Goal: Task Accomplishment & Management: Complete application form

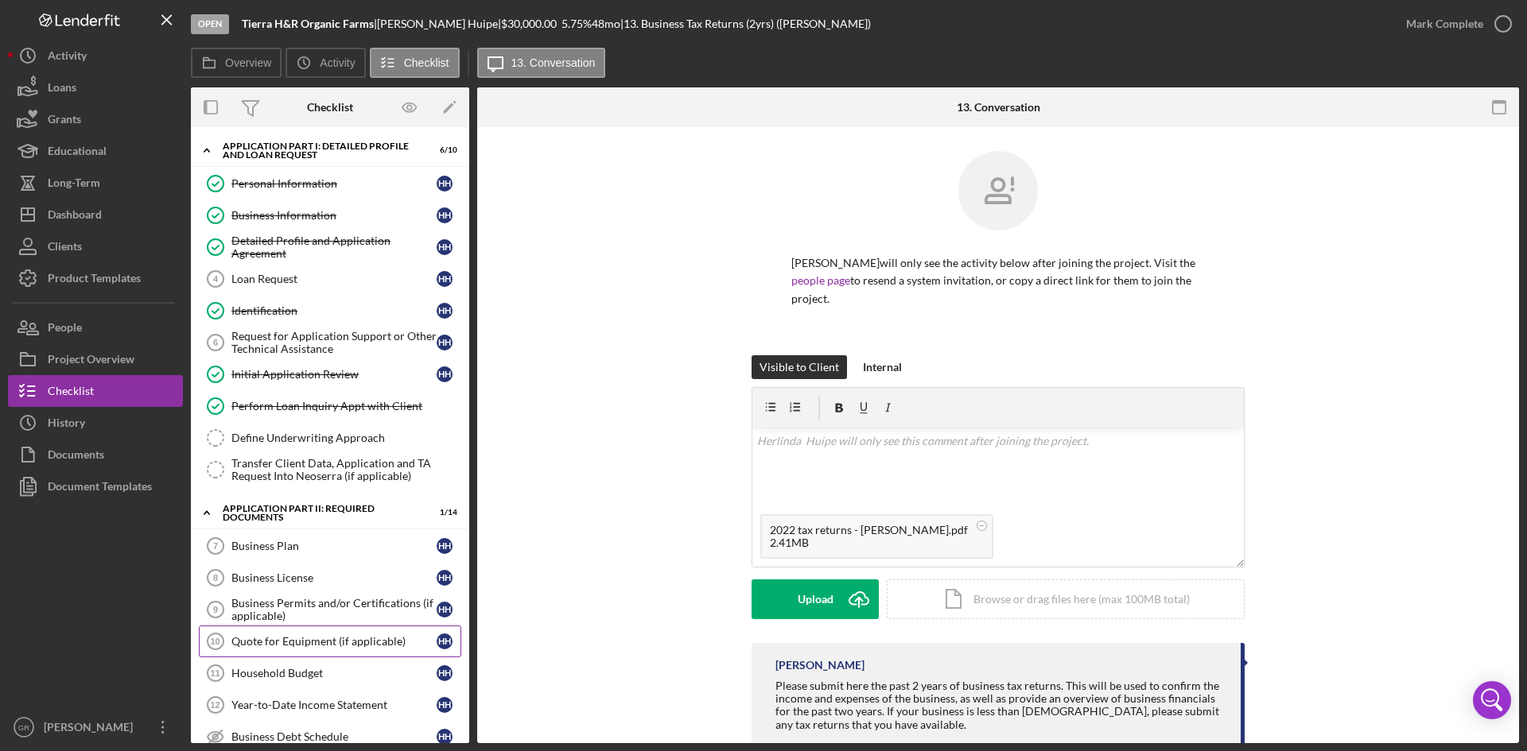
scroll to position [304, 0]
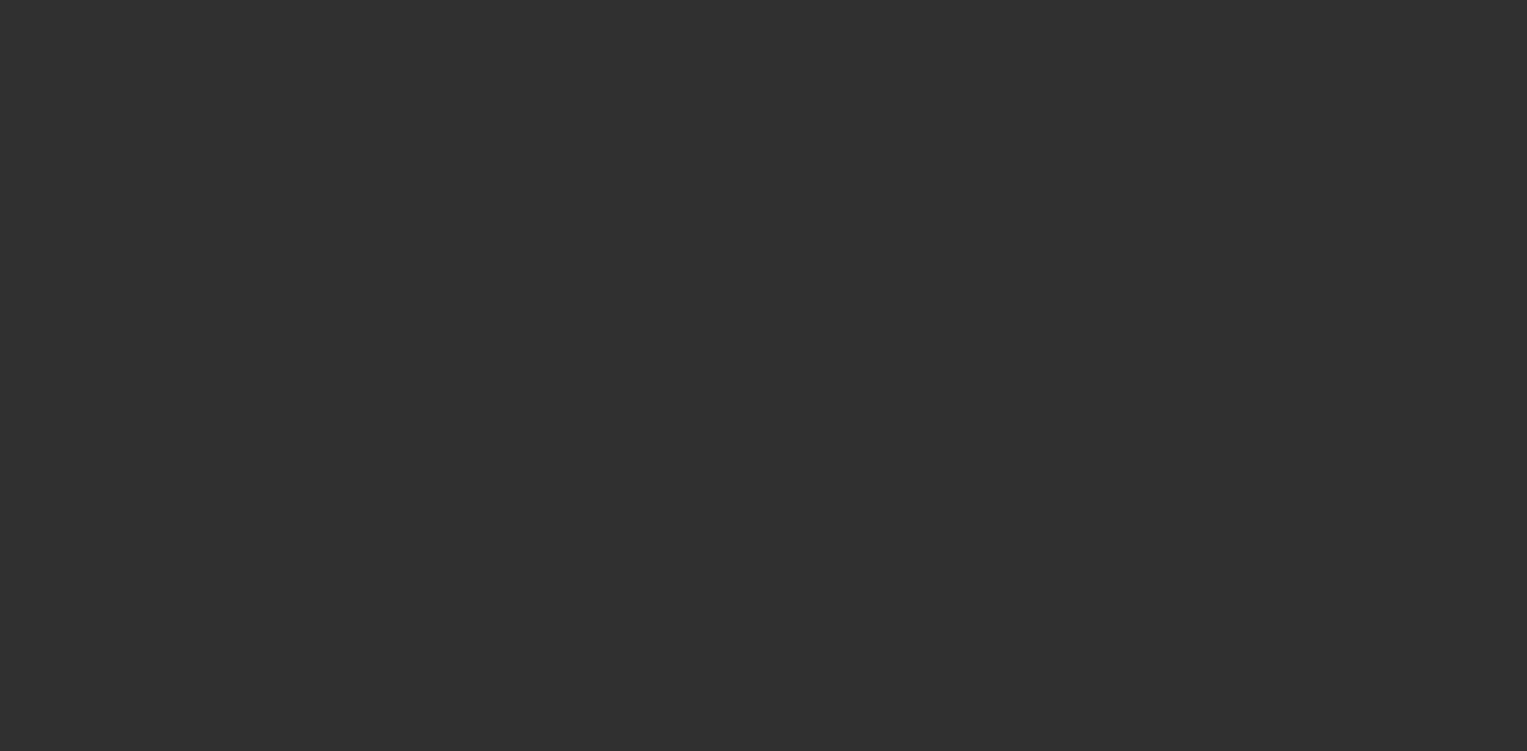
click at [1154, 35] on div at bounding box center [763, 375] width 1527 height 751
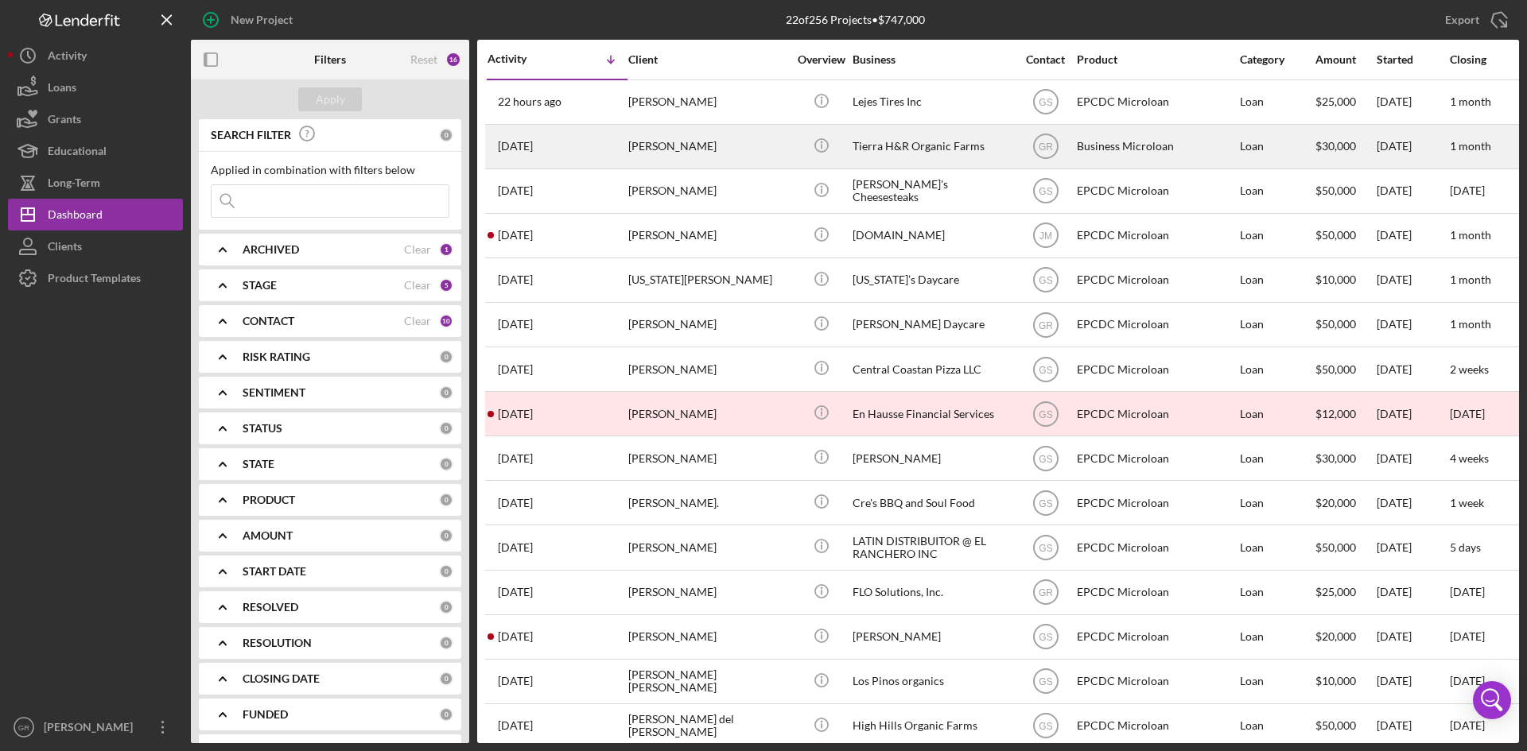
click at [776, 132] on div "[PERSON_NAME]" at bounding box center [707, 147] width 159 height 42
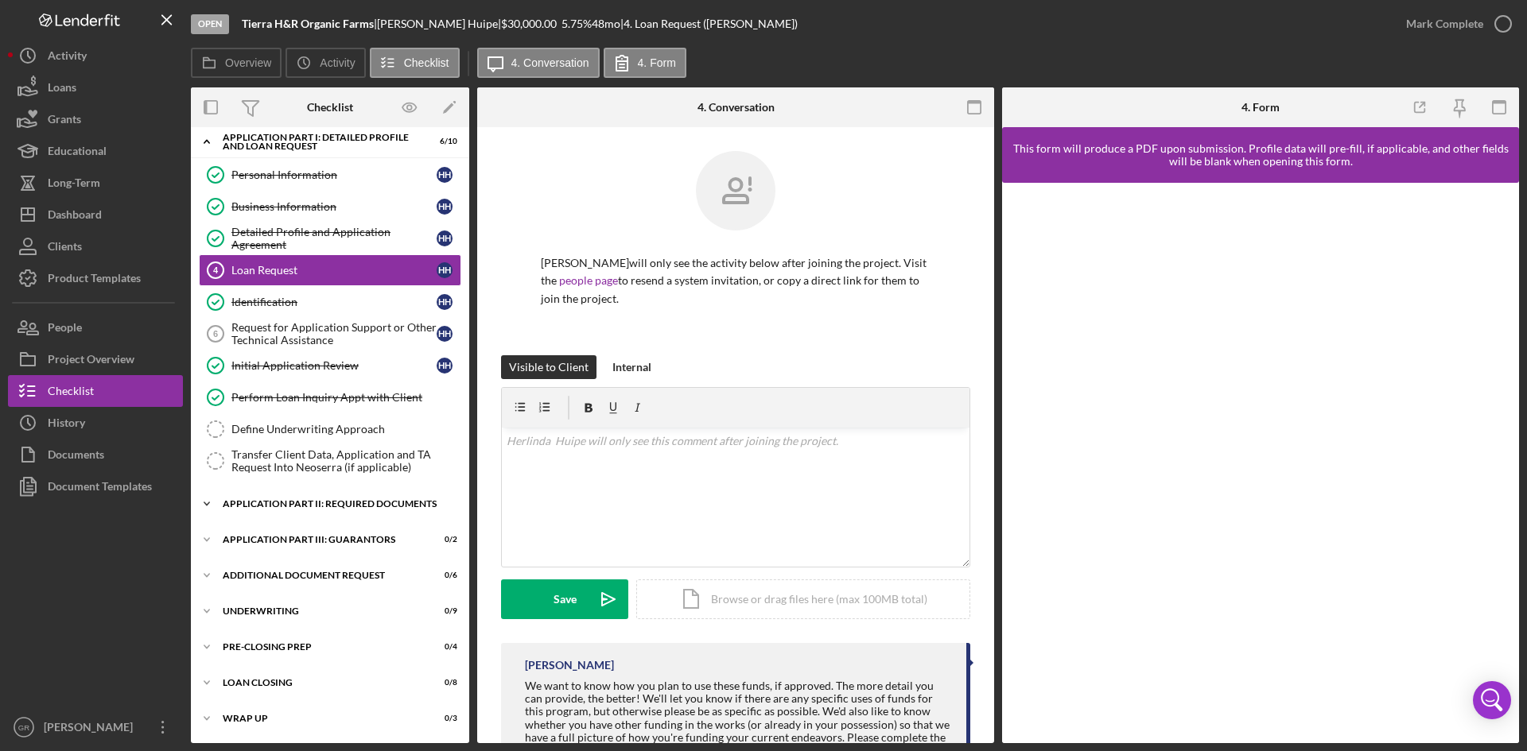
click at [336, 507] on div "Application Part II: Required Documents" at bounding box center [336, 504] width 227 height 10
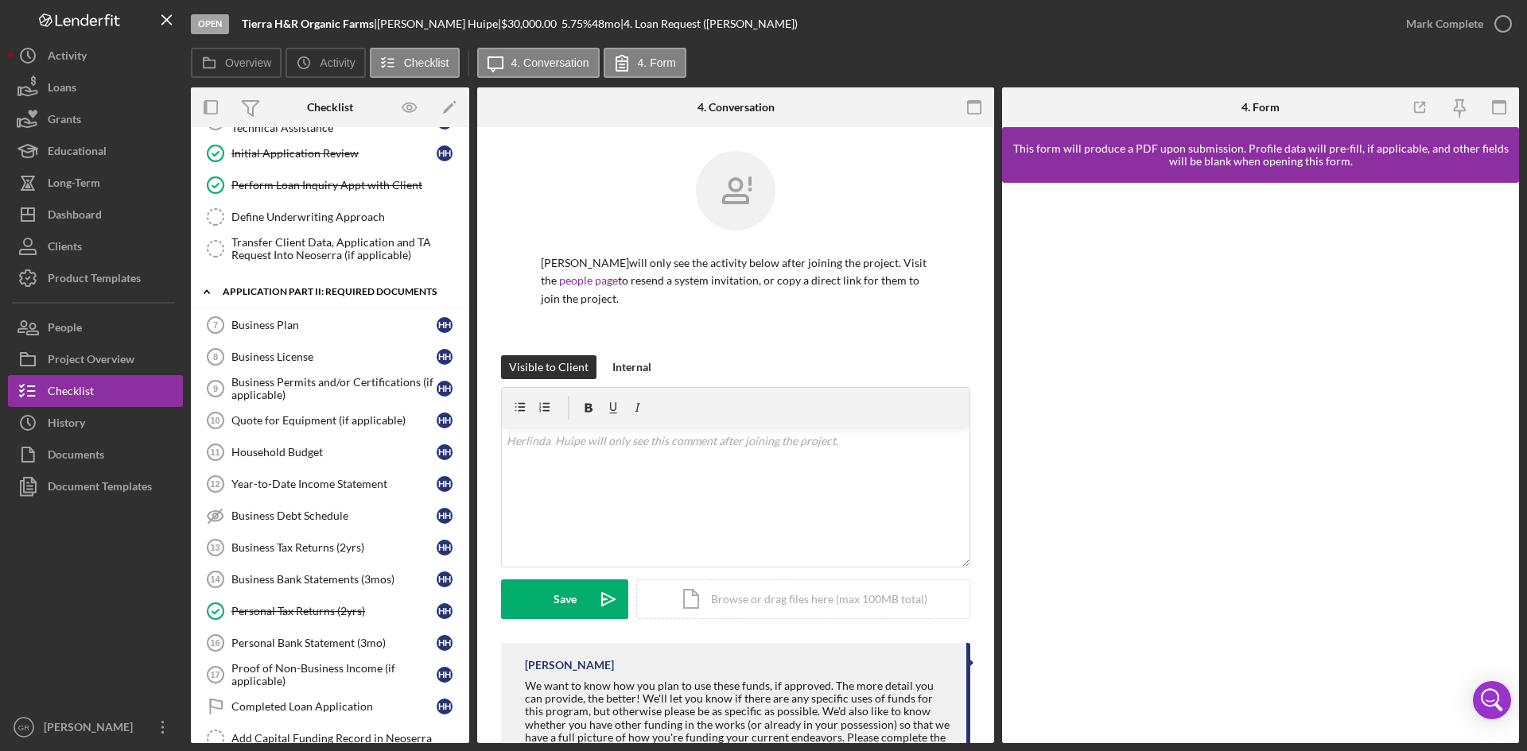
scroll to position [247, 0]
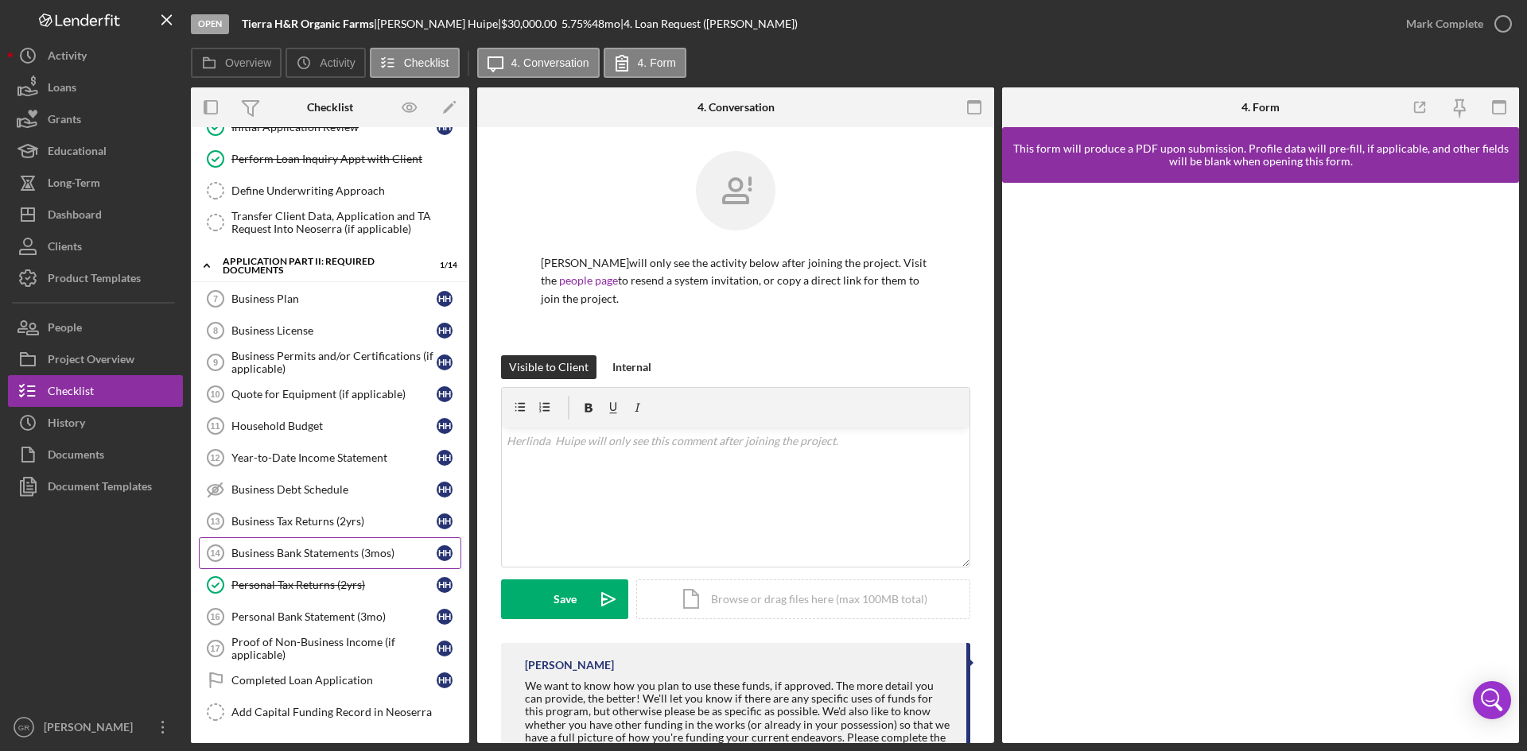
click at [328, 566] on link "Business Bank Statements (3mos) 14 Business Bank Statements (3mos) H H" at bounding box center [330, 554] width 262 height 32
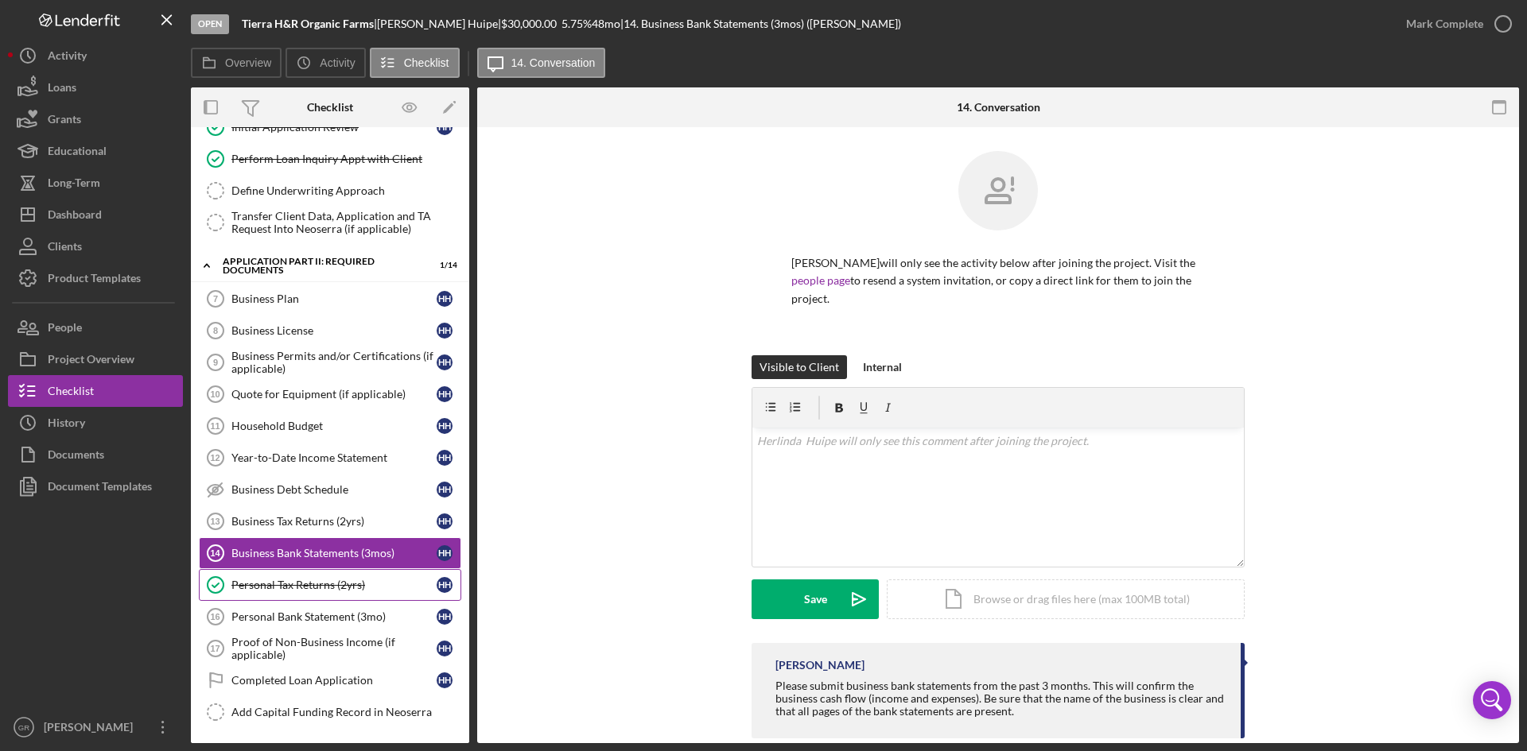
click at [316, 582] on div "Personal Tax Returns (2yrs)" at bounding box center [333, 585] width 205 height 13
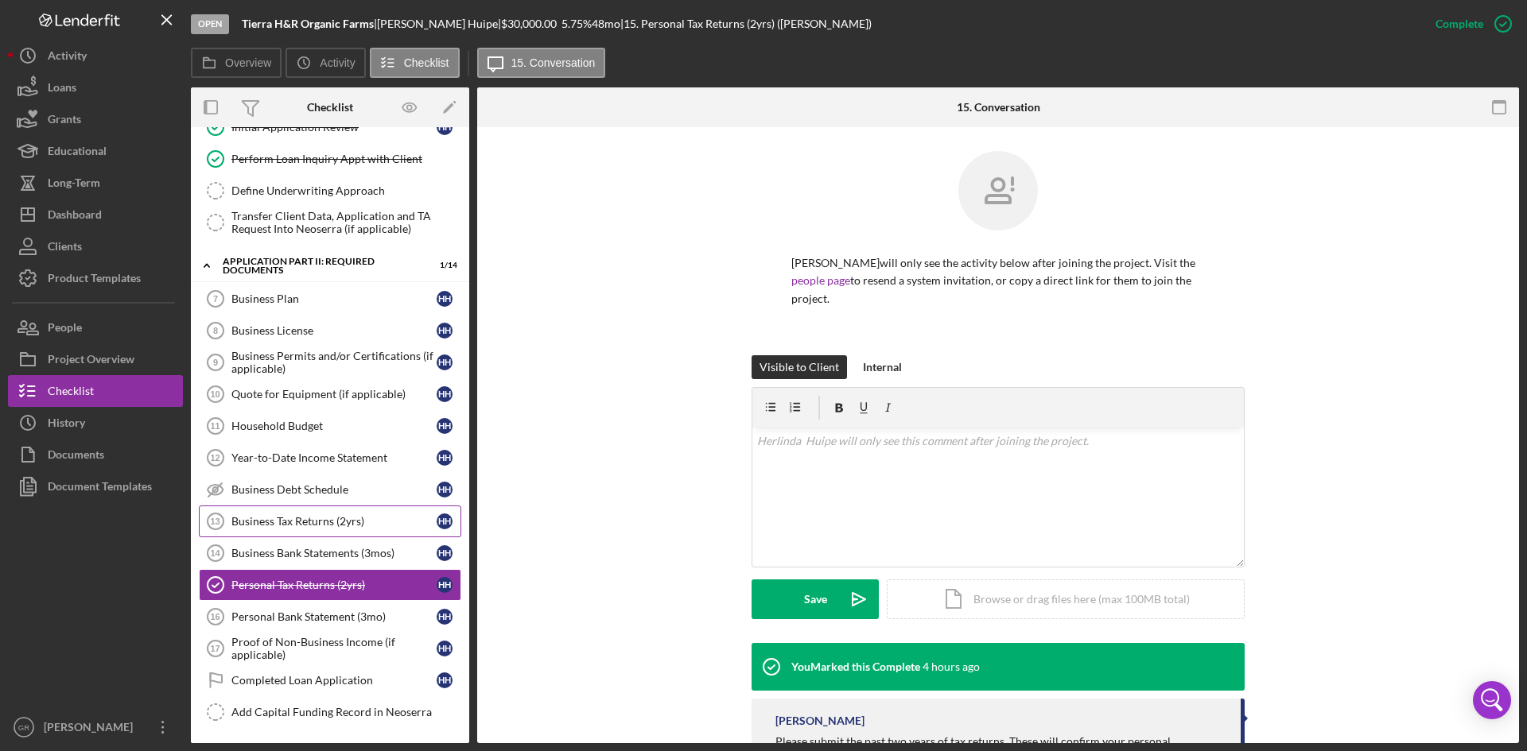
click at [310, 522] on div "Business Tax Returns (2yrs)" at bounding box center [333, 521] width 205 height 13
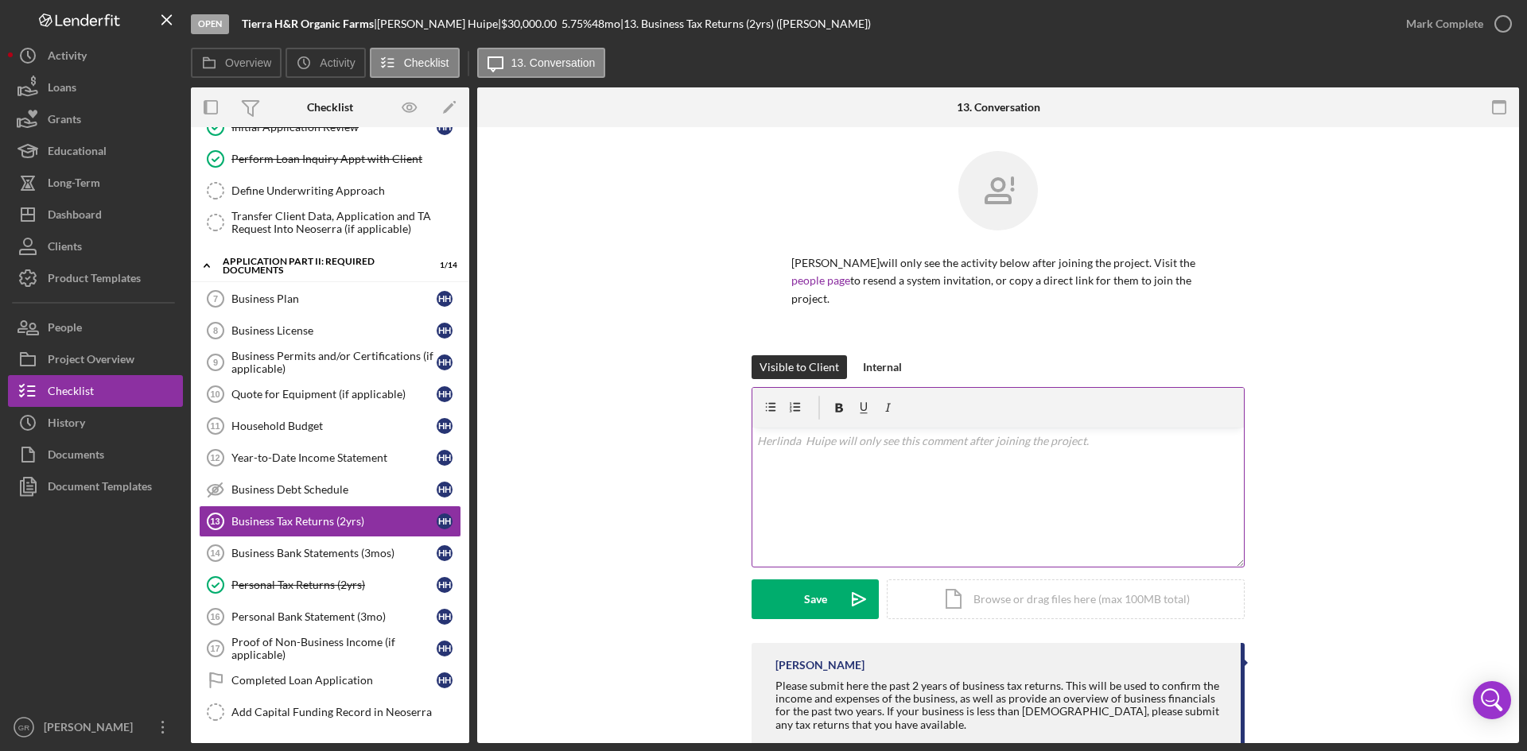
scroll to position [40, 0]
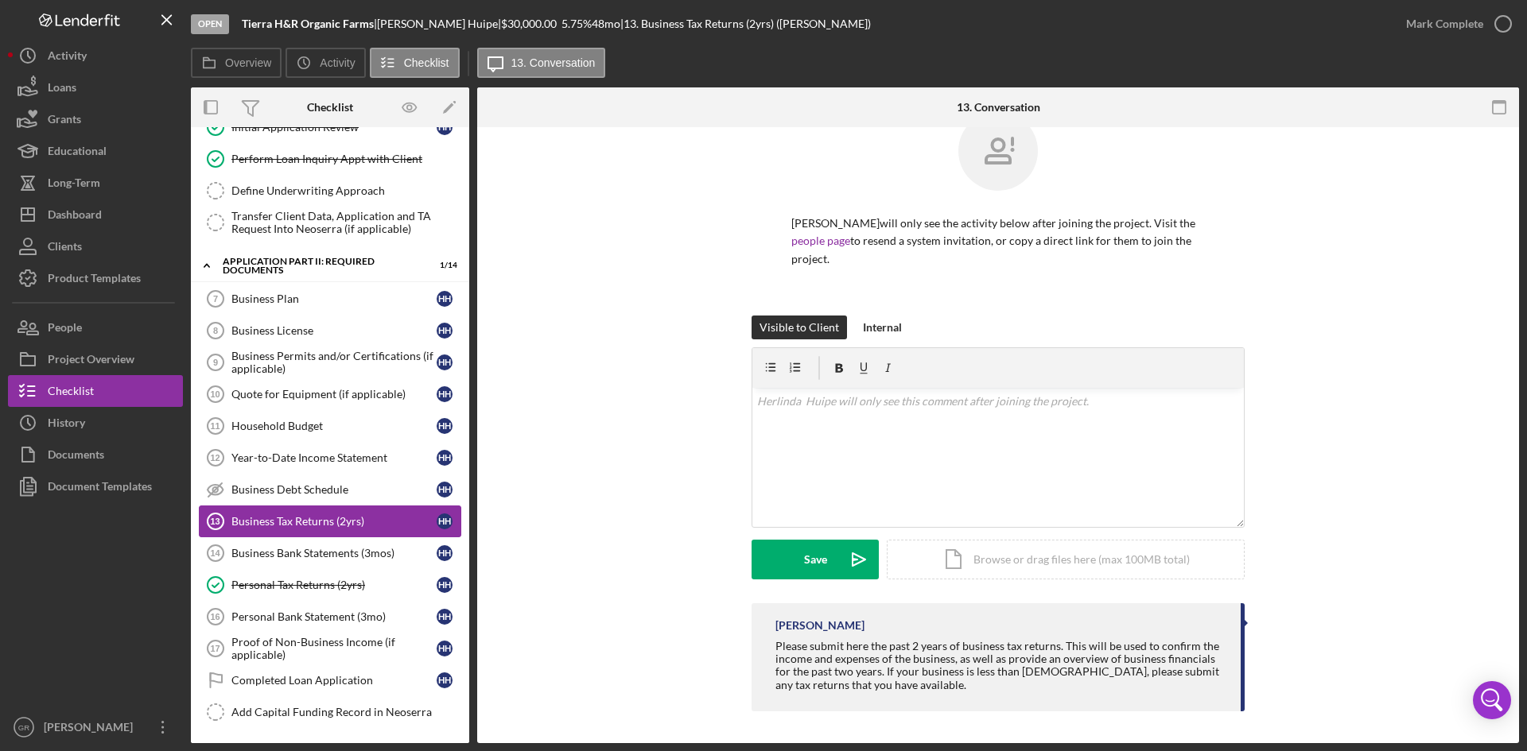
click at [358, 520] on div "Business Tax Returns (2yrs)" at bounding box center [333, 521] width 205 height 13
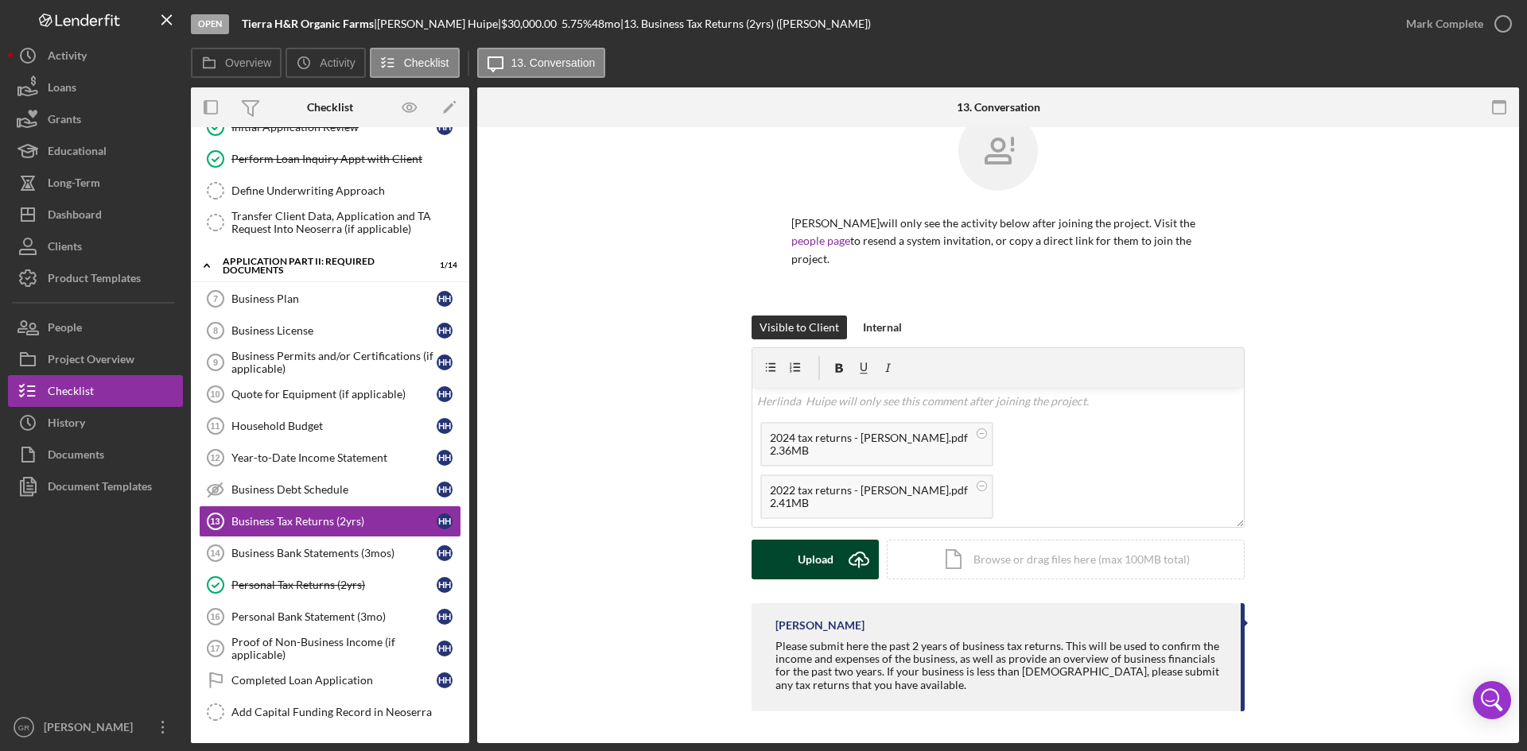
click at [805, 555] on div "Upload" at bounding box center [816, 560] width 36 height 40
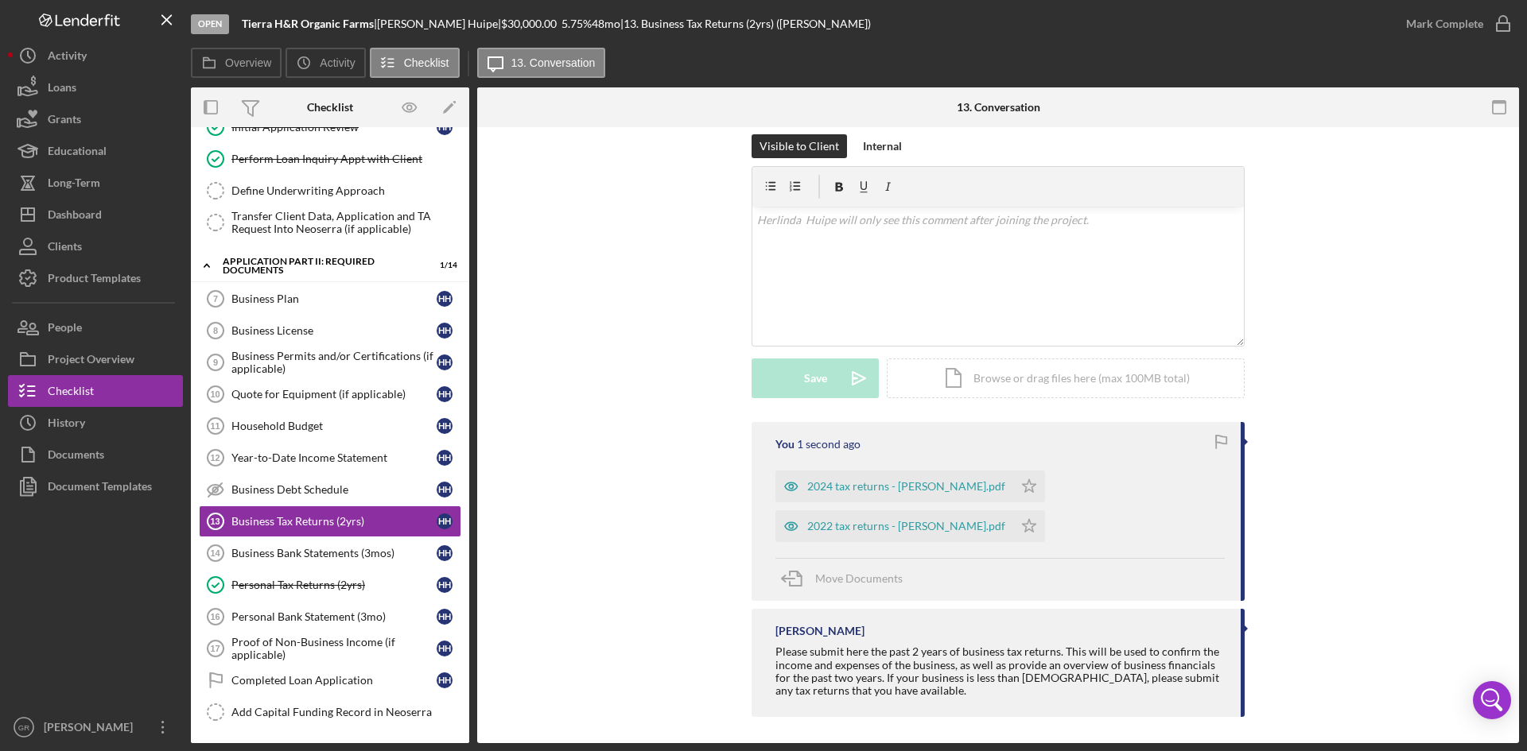
scroll to position [227, 0]
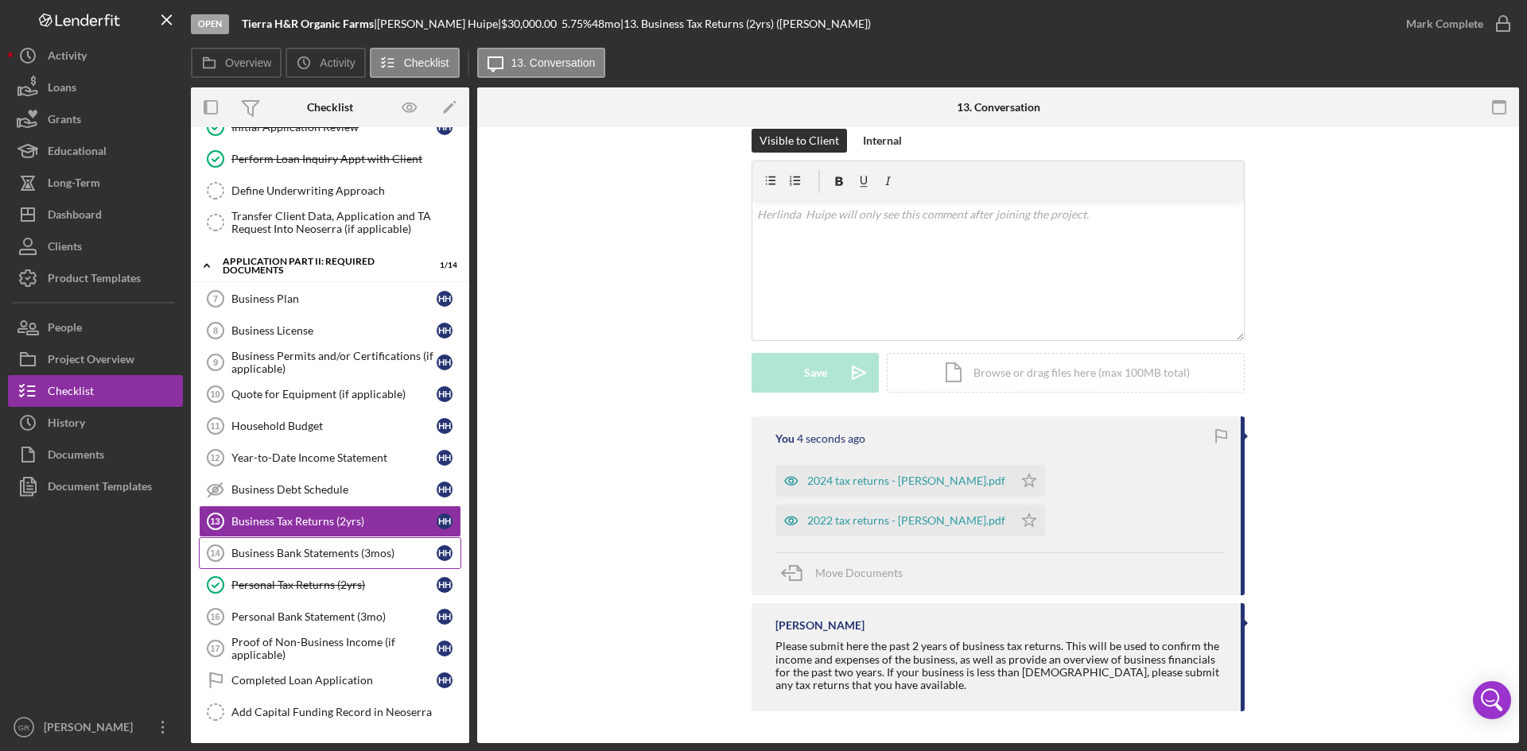
click at [321, 545] on link "Business Bank Statements (3mos) 14 Business Bank Statements (3mos) H H" at bounding box center [330, 554] width 262 height 32
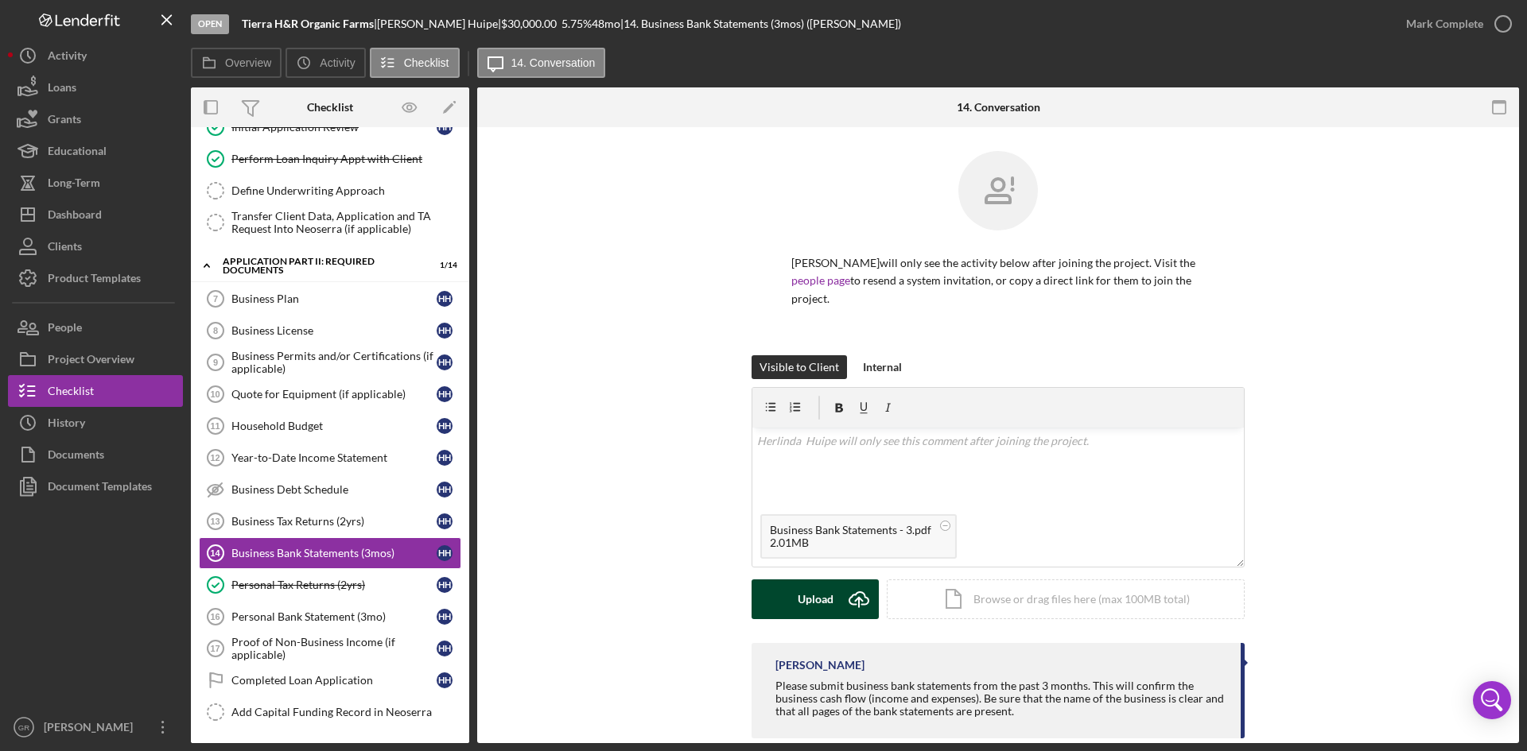
click at [819, 602] on div "Upload" at bounding box center [816, 600] width 36 height 40
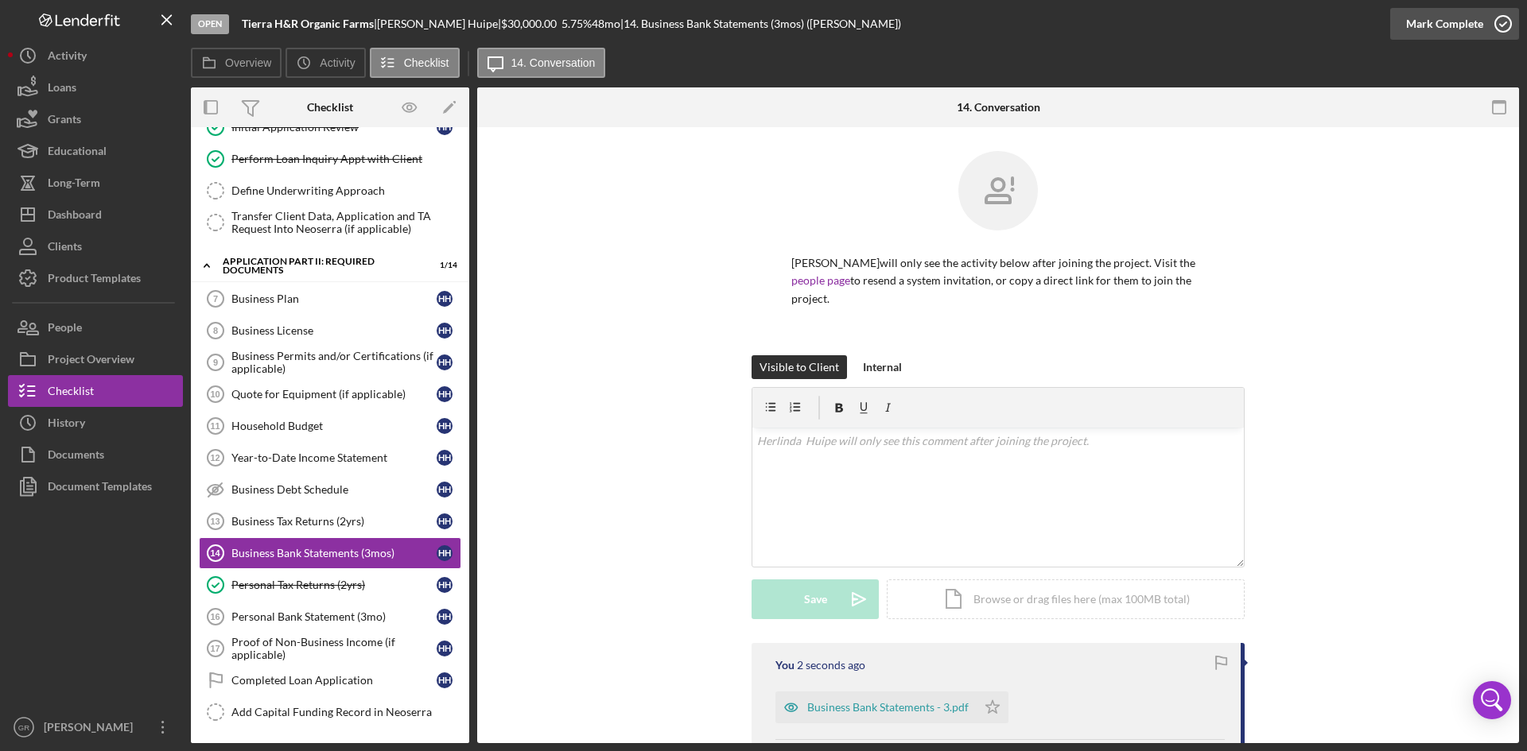
click at [1482, 36] on button "Mark Complete" at bounding box center [1454, 24] width 129 height 32
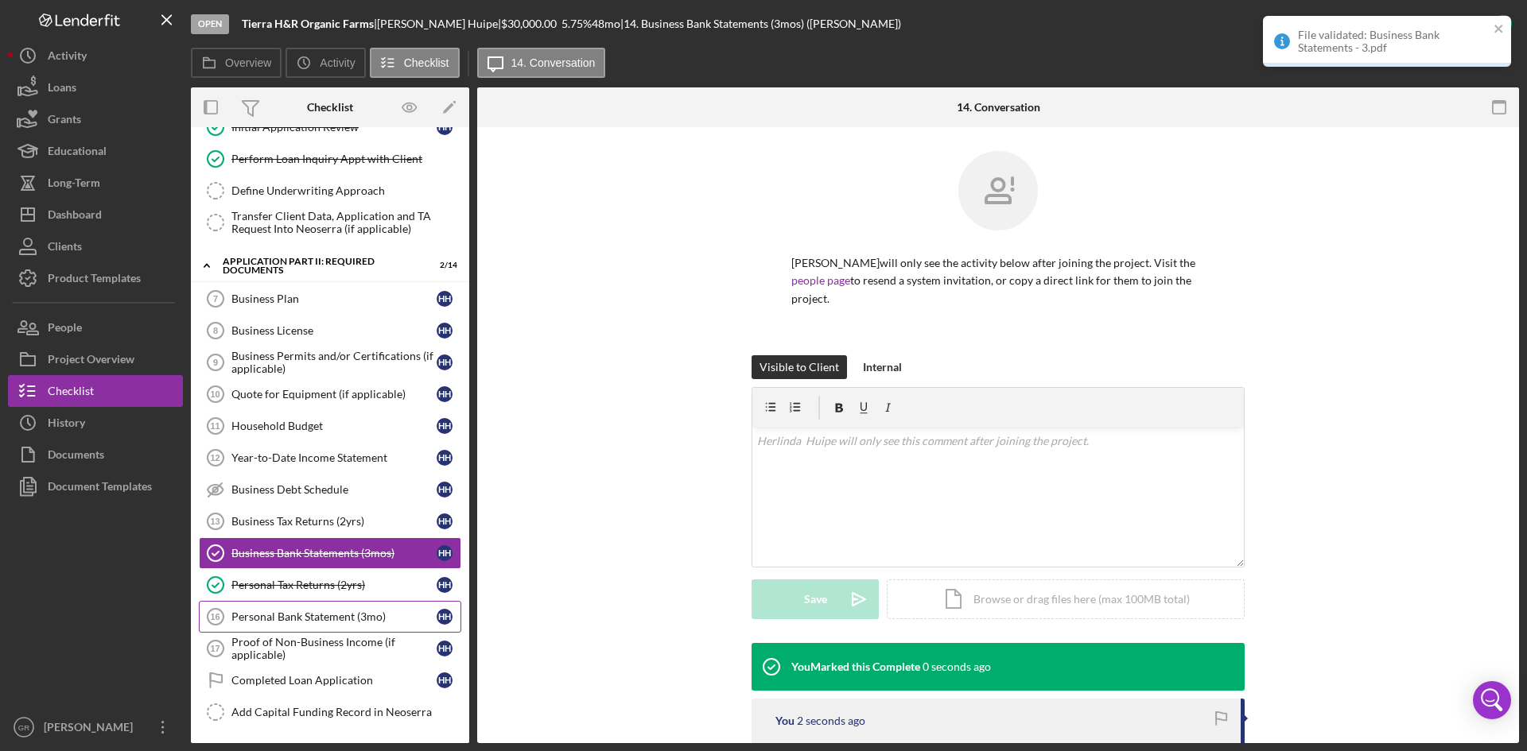
click at [309, 619] on div "Personal Bank Statement (3mo)" at bounding box center [333, 617] width 205 height 13
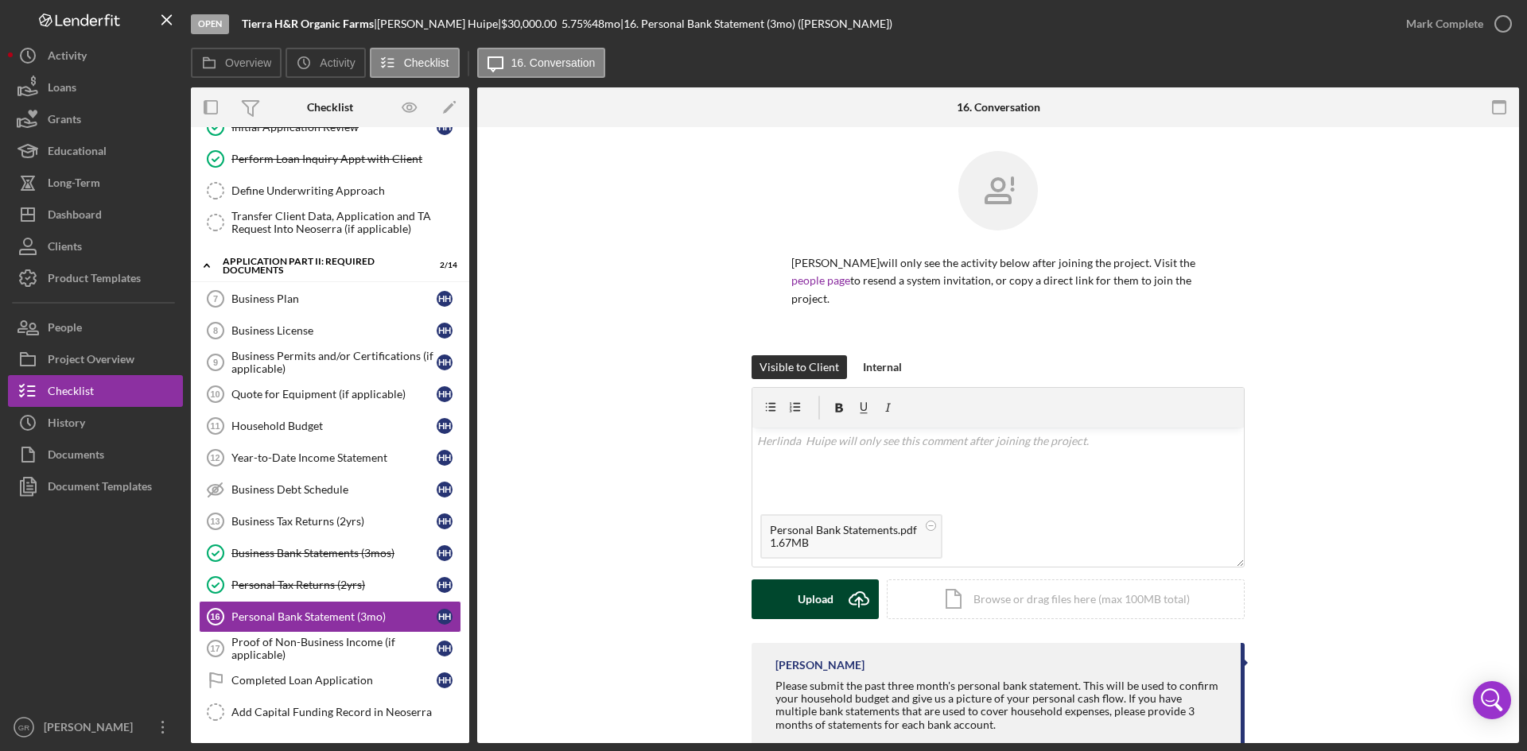
click at [792, 594] on button "Upload Icon/Upload" at bounding box center [814, 600] width 127 height 40
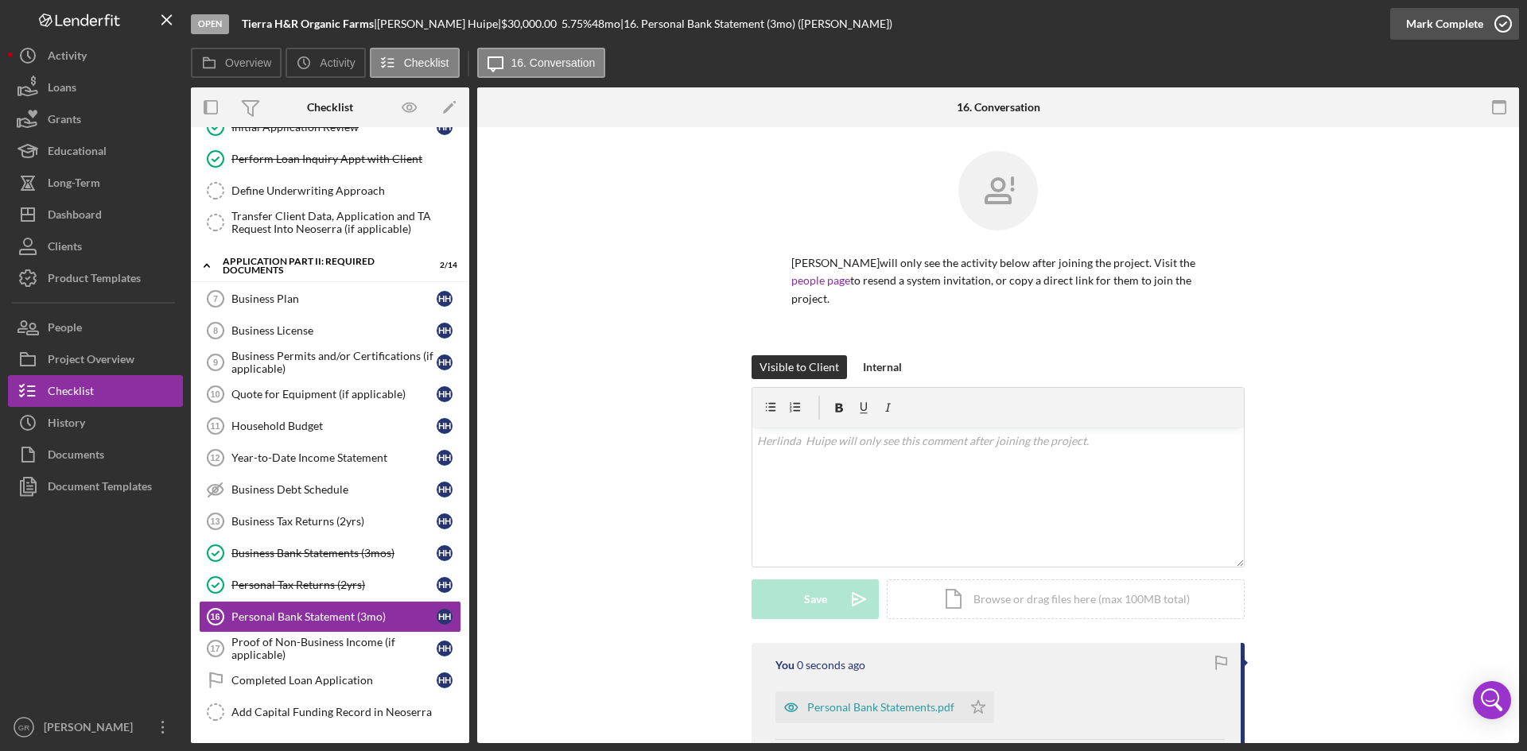
click at [1431, 29] on div "Mark Complete" at bounding box center [1444, 24] width 77 height 32
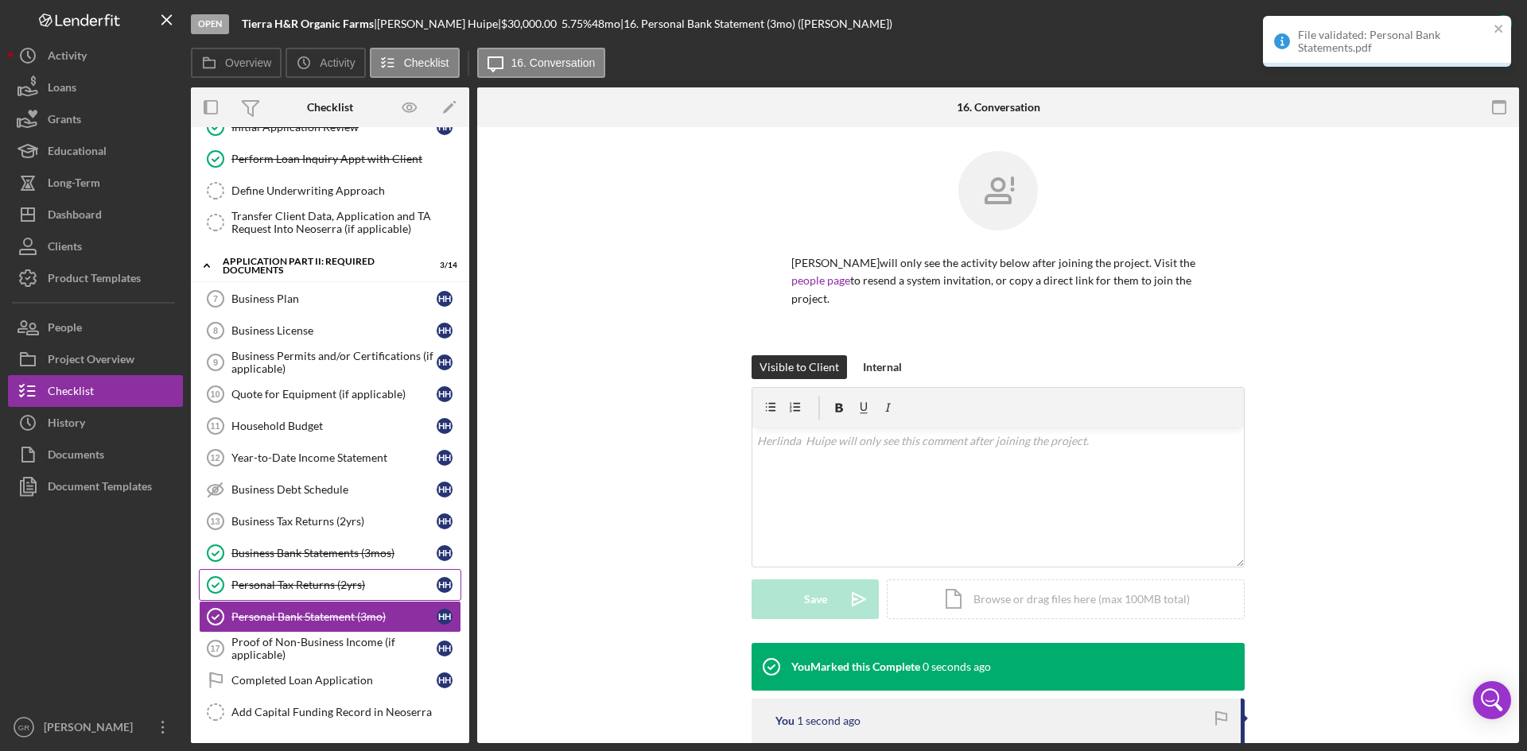
click at [270, 584] on div "Personal Tax Returns (2yrs)" at bounding box center [333, 585] width 205 height 13
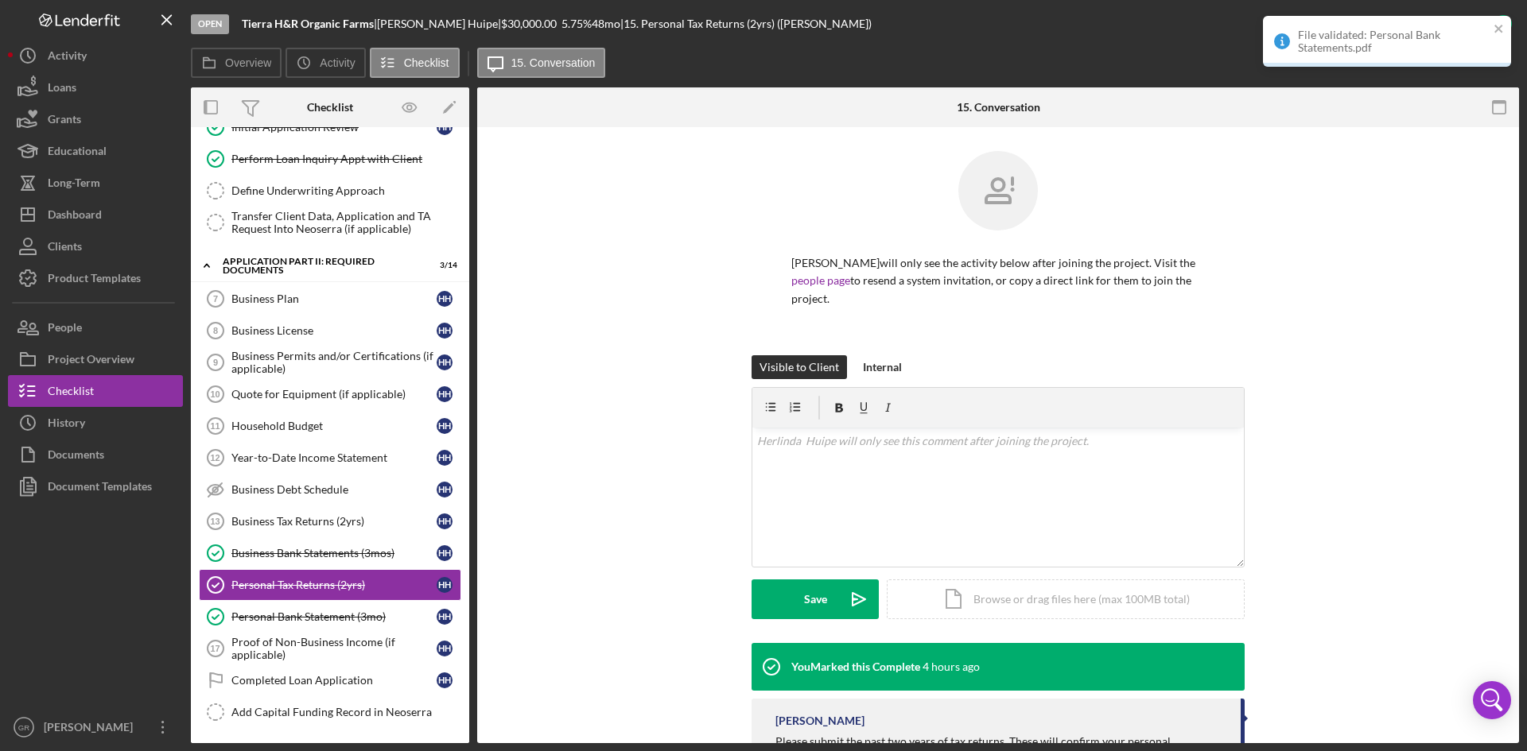
scroll to position [69, 0]
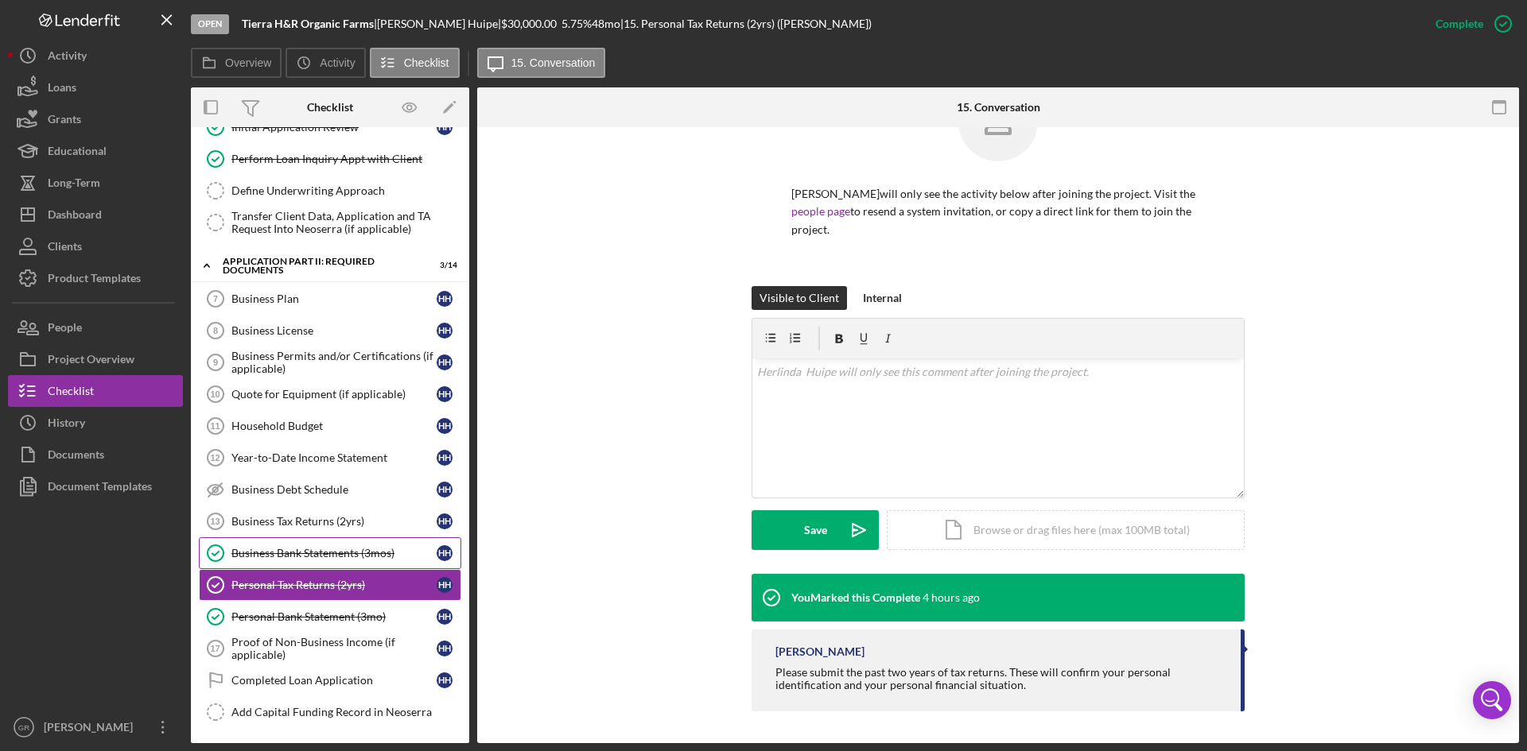
click at [337, 557] on div "Business Bank Statements (3mos)" at bounding box center [333, 553] width 205 height 13
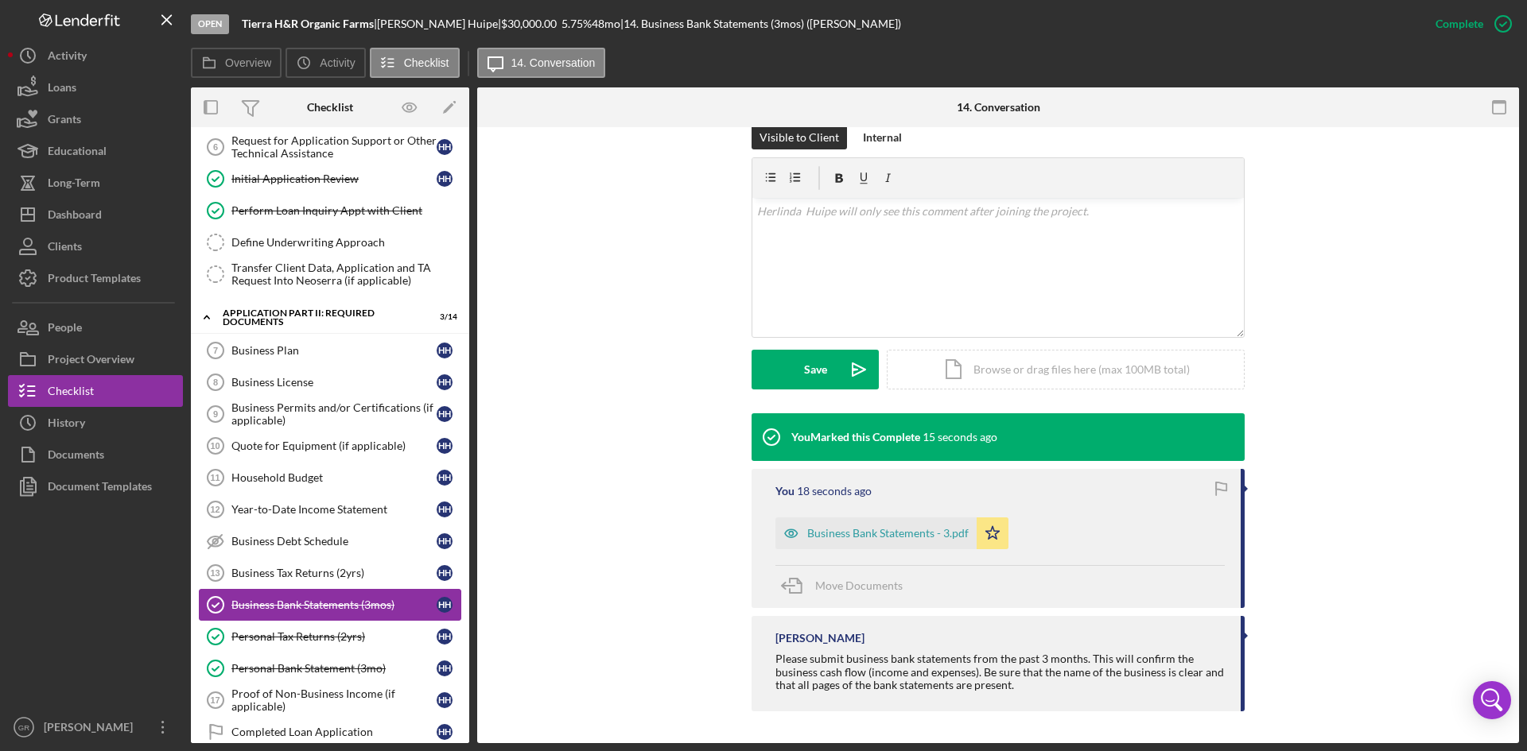
scroll to position [168, 0]
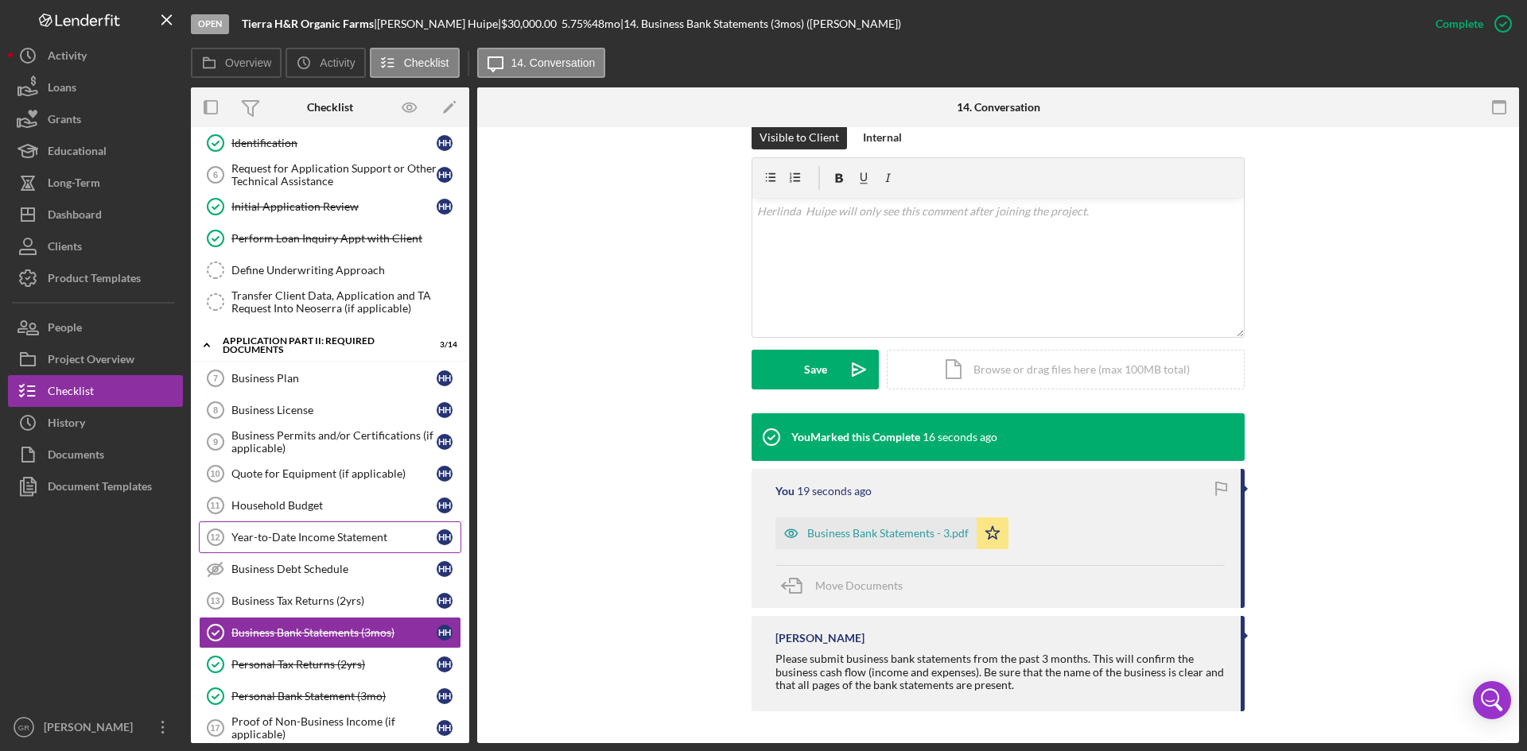
click at [328, 536] on div "Year-to-Date Income Statement" at bounding box center [333, 537] width 205 height 13
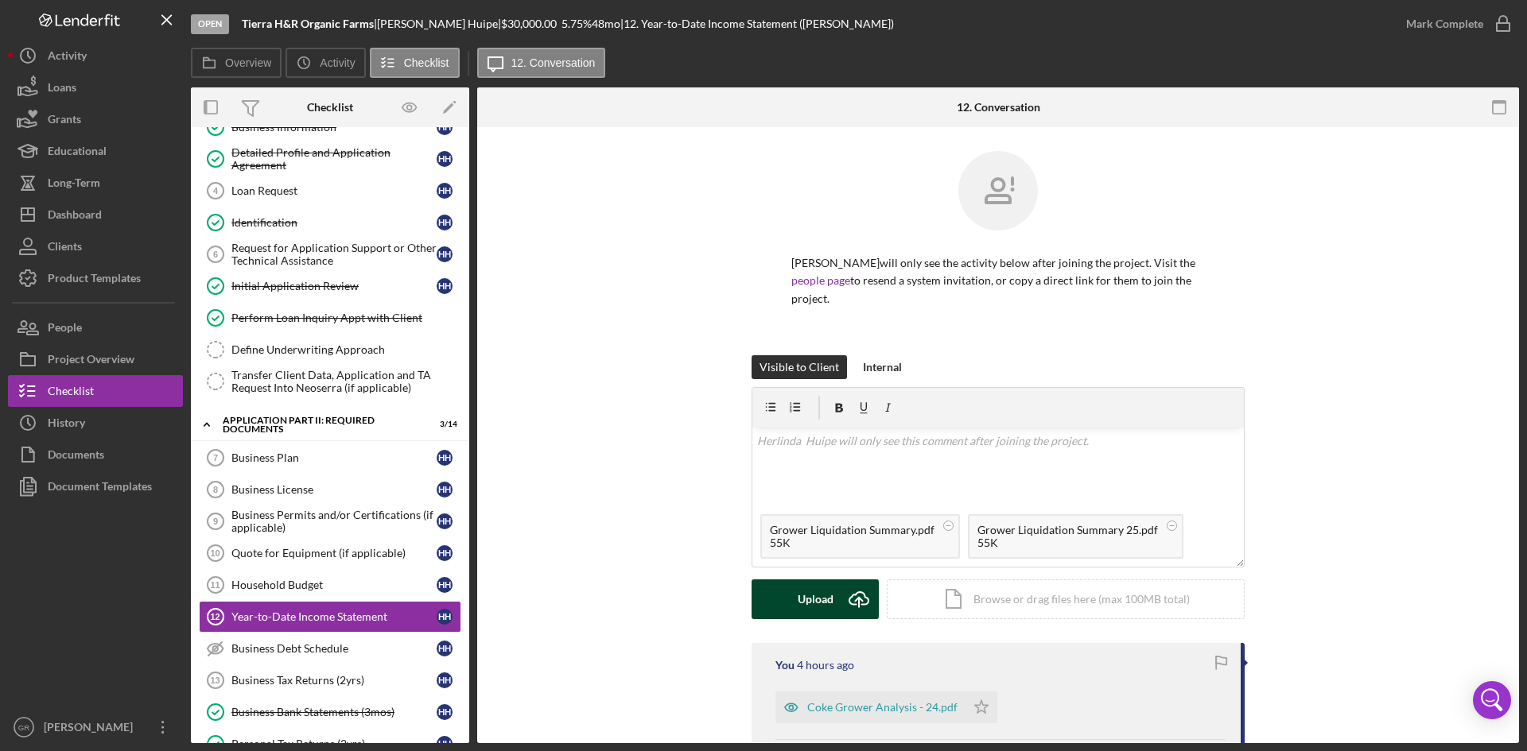
click at [768, 606] on button "Upload Icon/Upload" at bounding box center [814, 600] width 127 height 40
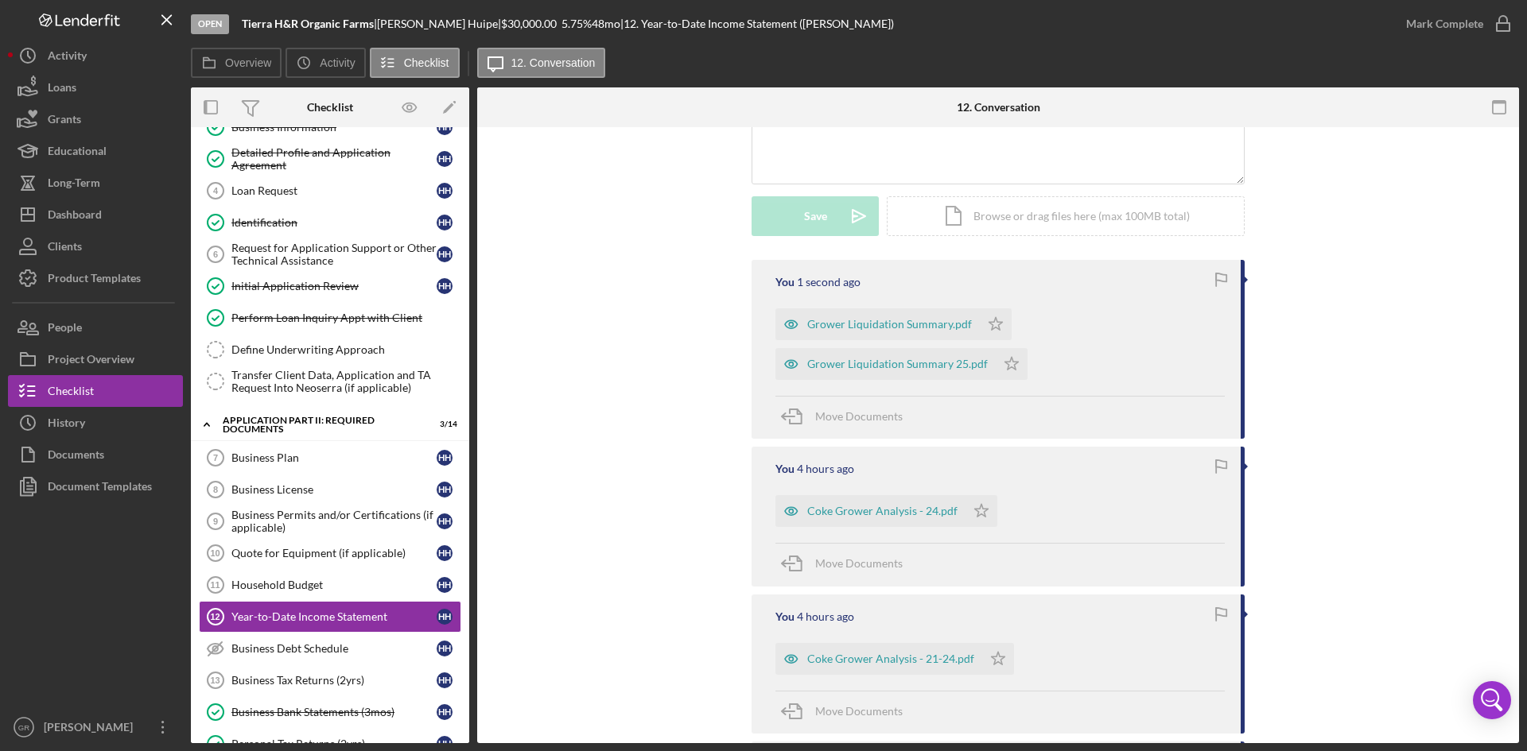
scroll to position [398, 0]
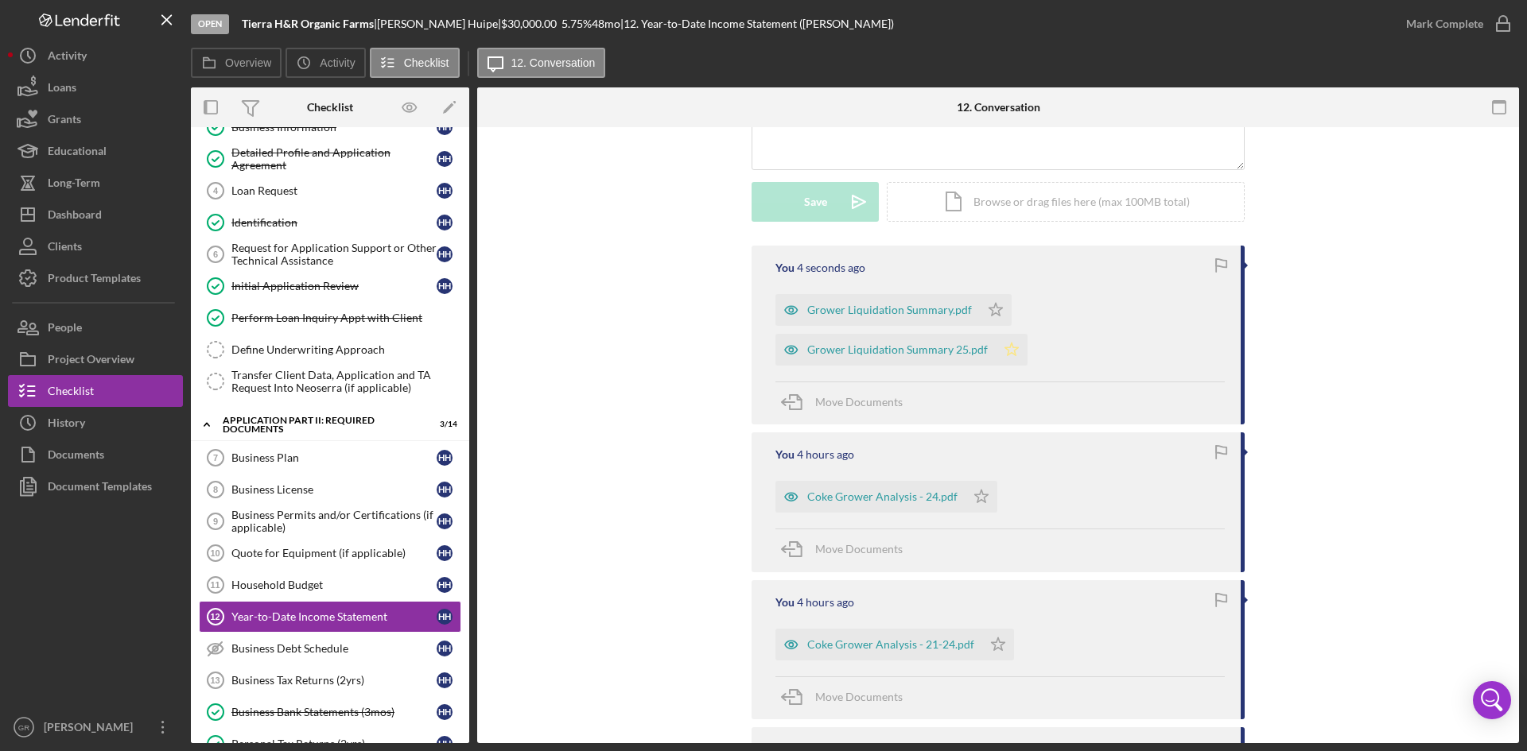
click at [1004, 342] on icon "Icon/Star" at bounding box center [1012, 350] width 32 height 32
click at [1470, 20] on div "Mark Complete" at bounding box center [1444, 24] width 77 height 32
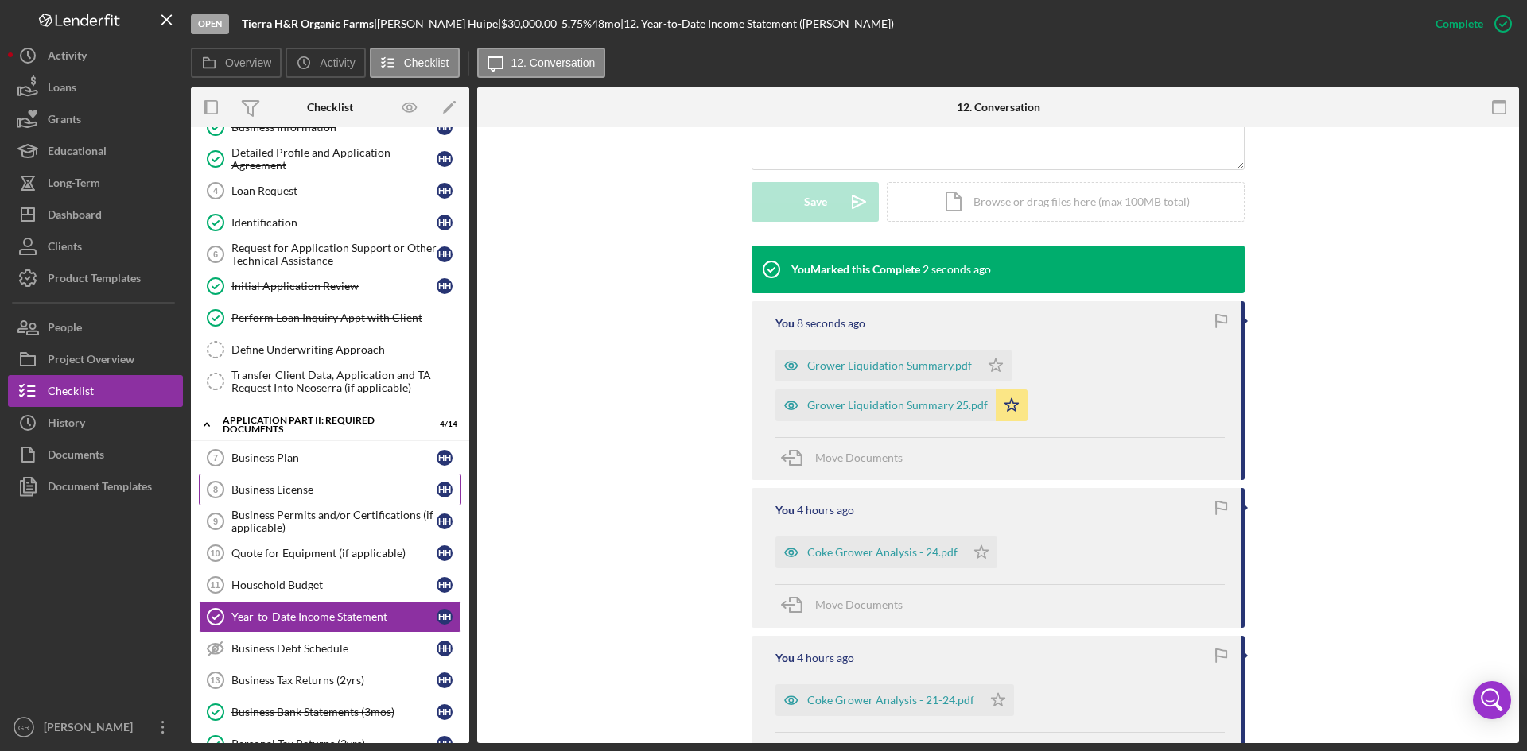
click at [321, 489] on div "Business License" at bounding box center [333, 489] width 205 height 13
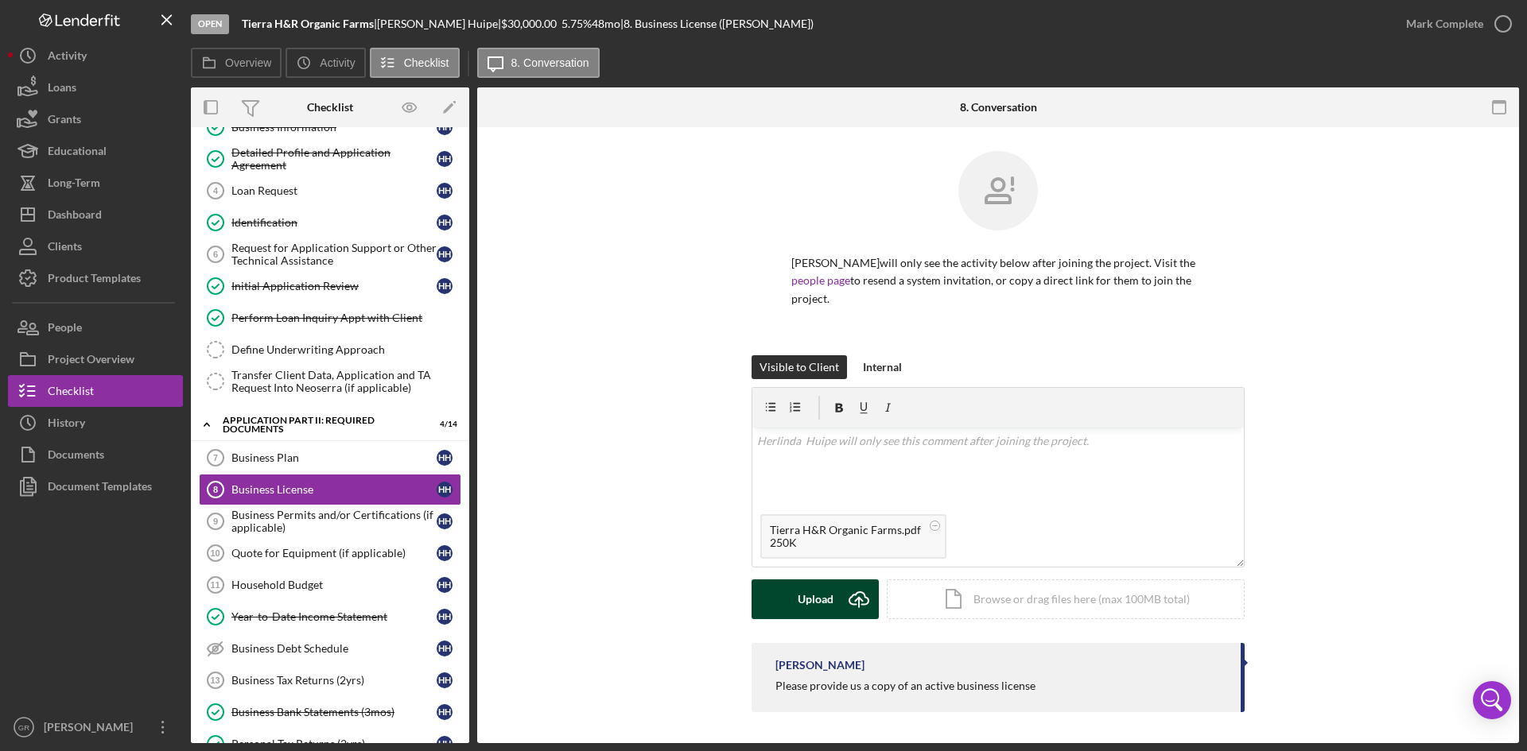
click at [792, 602] on button "Upload Icon/Upload" at bounding box center [814, 600] width 127 height 40
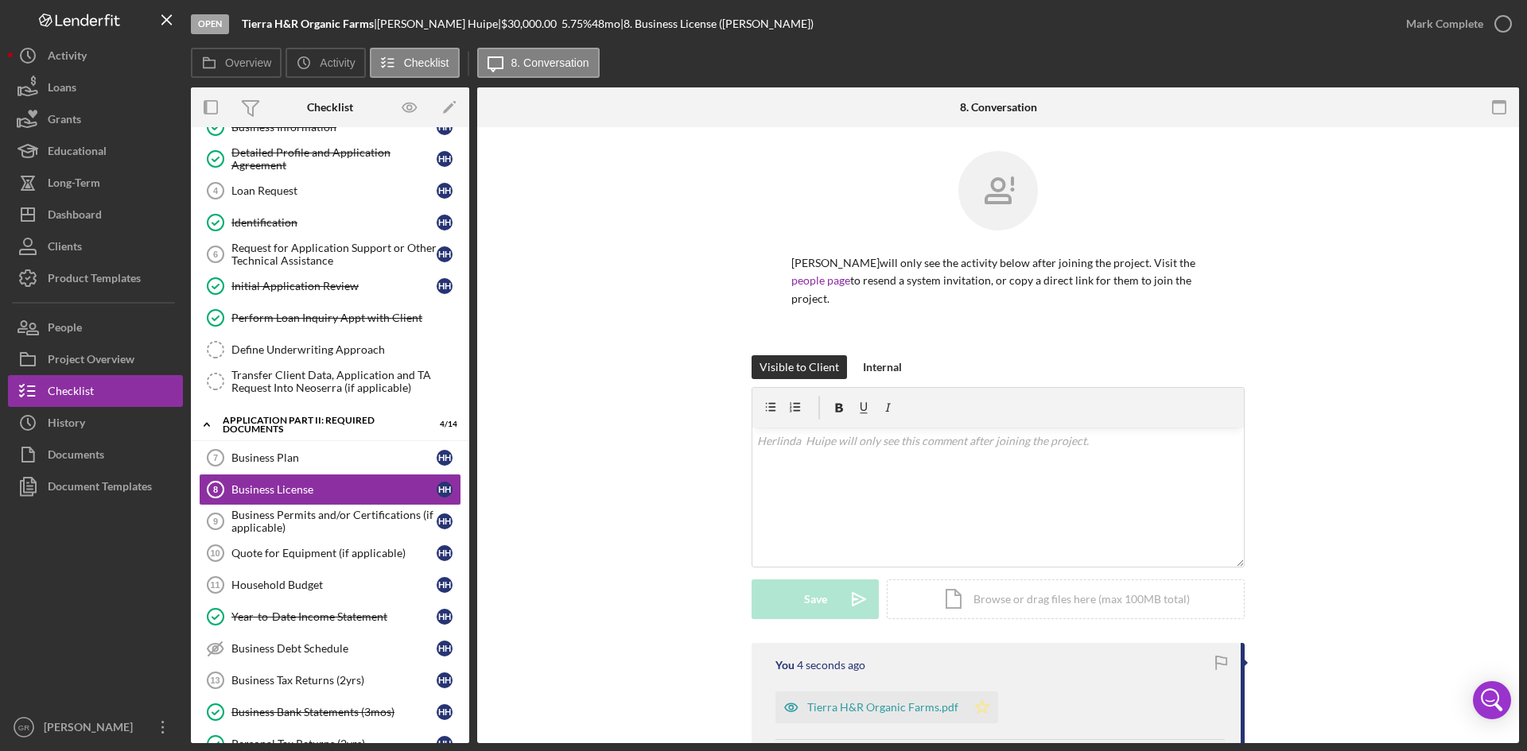
click at [979, 714] on icon "Icon/Star" at bounding box center [982, 708] width 32 height 32
click at [1440, 20] on div "Mark Complete" at bounding box center [1444, 24] width 77 height 32
